Goal: Task Accomplishment & Management: Manage account settings

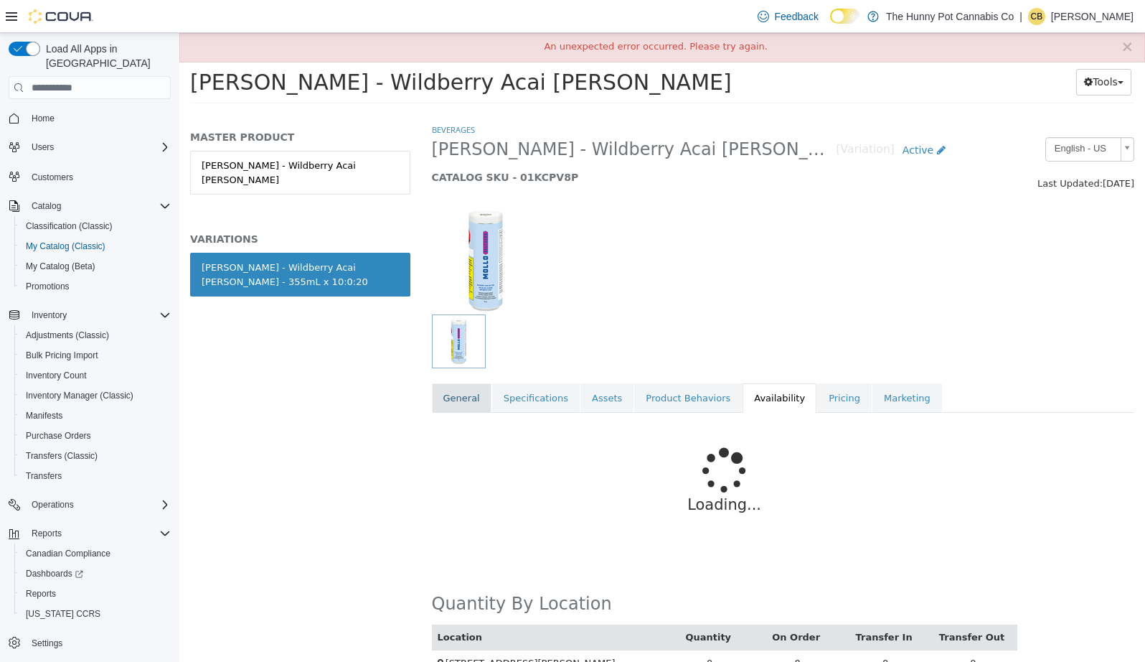
click at [448, 400] on link "General" at bounding box center [462, 398] width 60 height 30
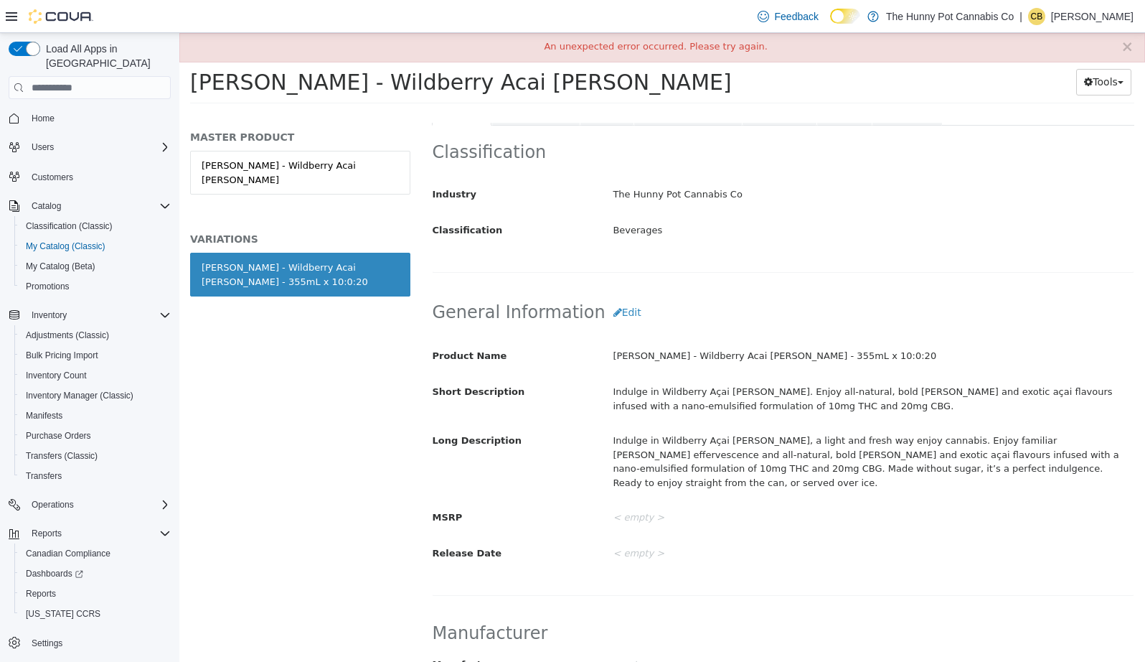
scroll to position [850, 0]
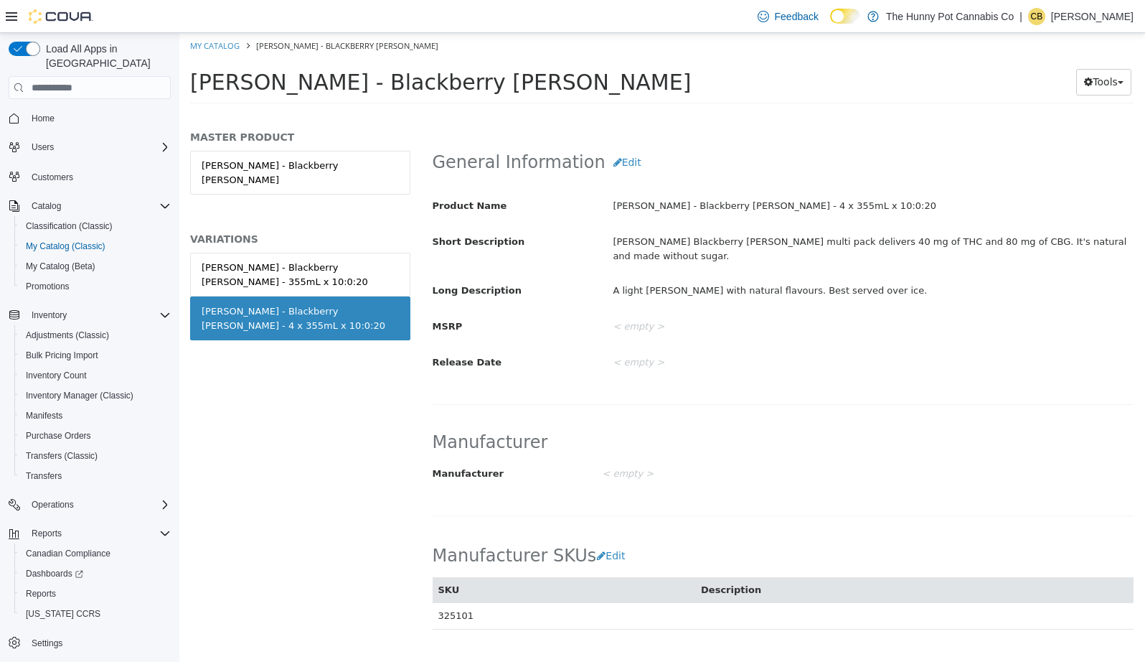
scroll to position [810, 0]
